Goal: Navigation & Orientation: Find specific page/section

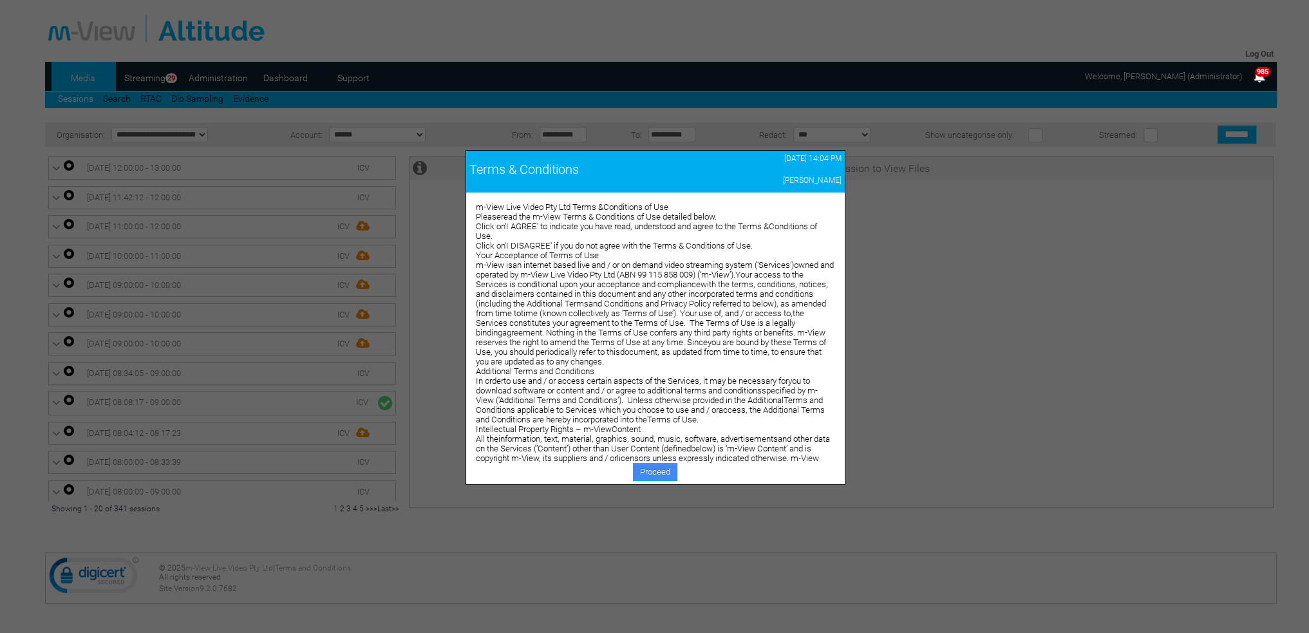
click at [641, 471] on link "Proceed" at bounding box center [655, 472] width 44 height 18
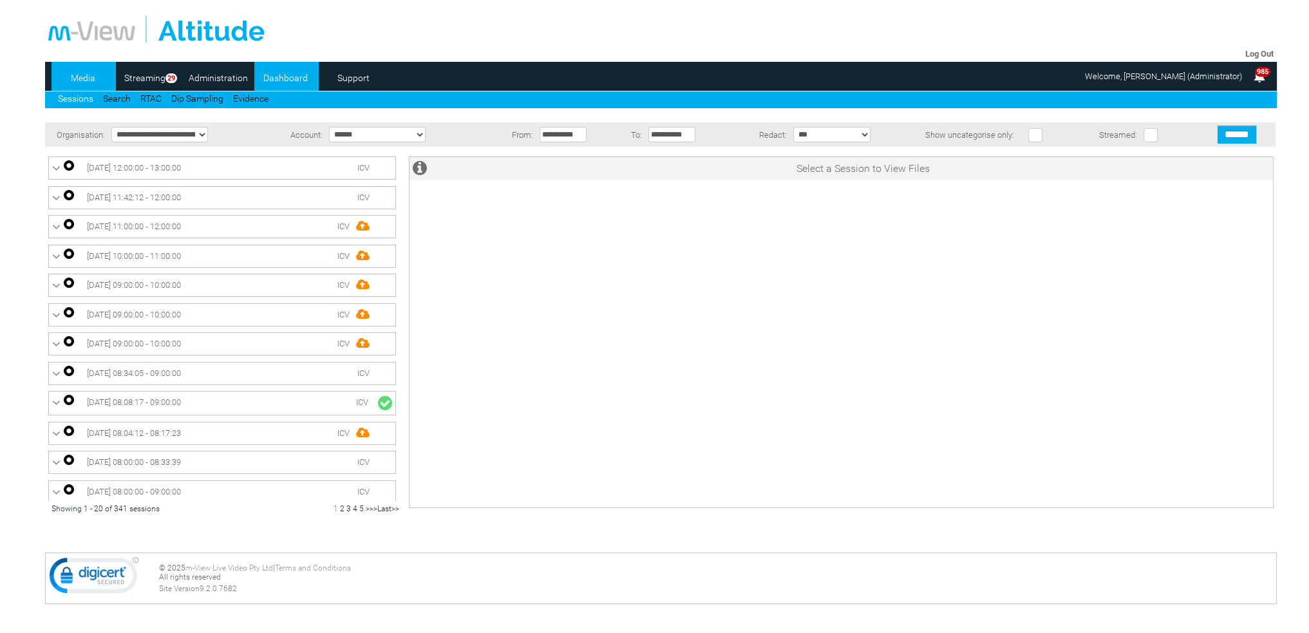
click at [288, 81] on link "Dashboard" at bounding box center [285, 77] width 62 height 19
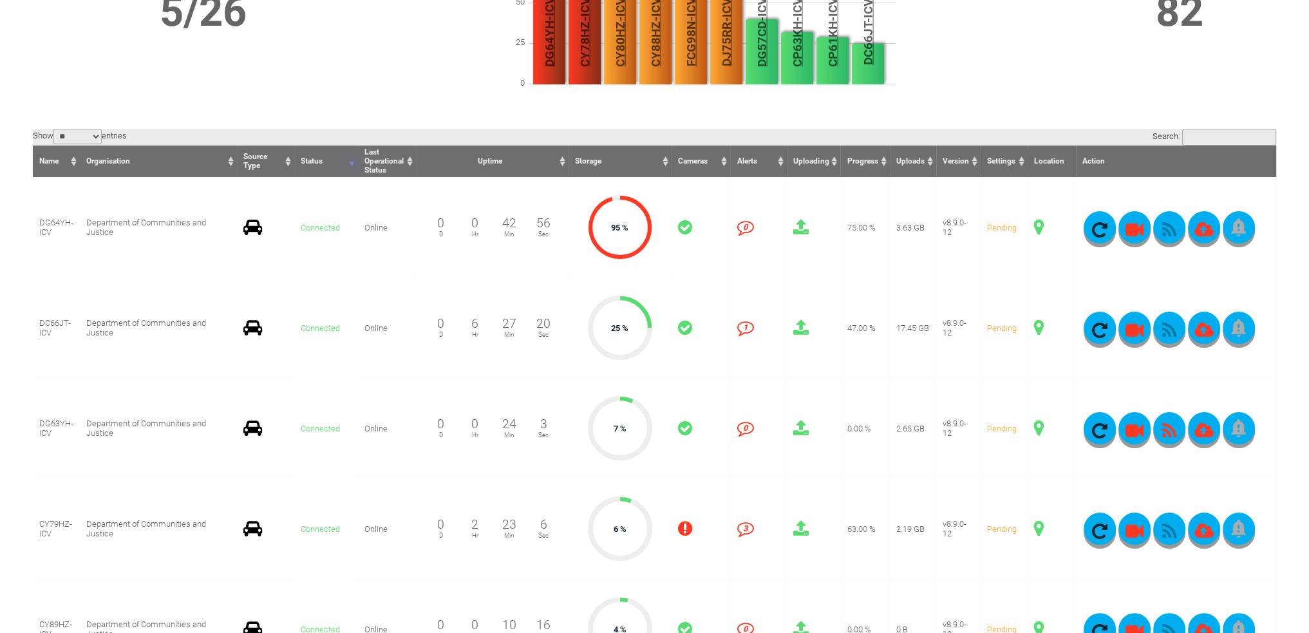
scroll to position [258, 0]
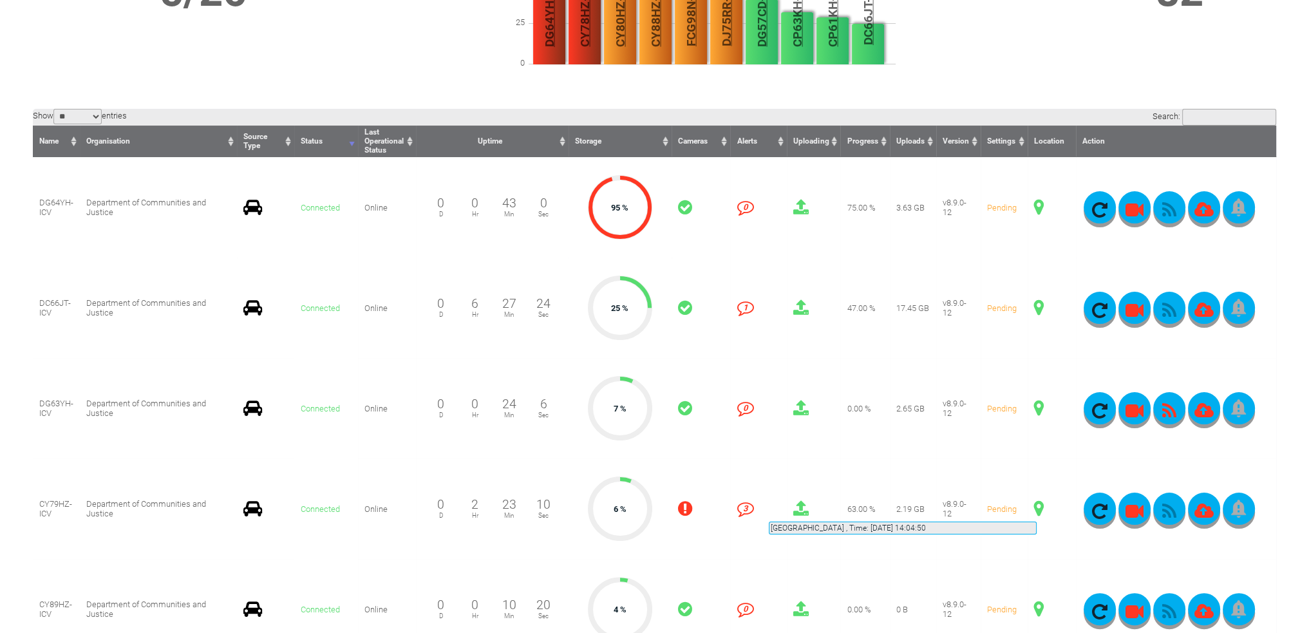
click at [1037, 506] on span at bounding box center [1039, 508] width 10 height 17
